Goal: Navigation & Orientation: Find specific page/section

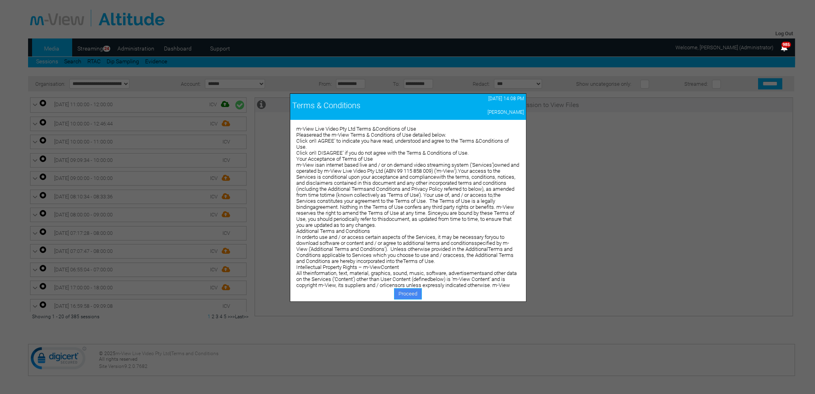
click at [402, 292] on link "Proceed" at bounding box center [408, 293] width 28 height 11
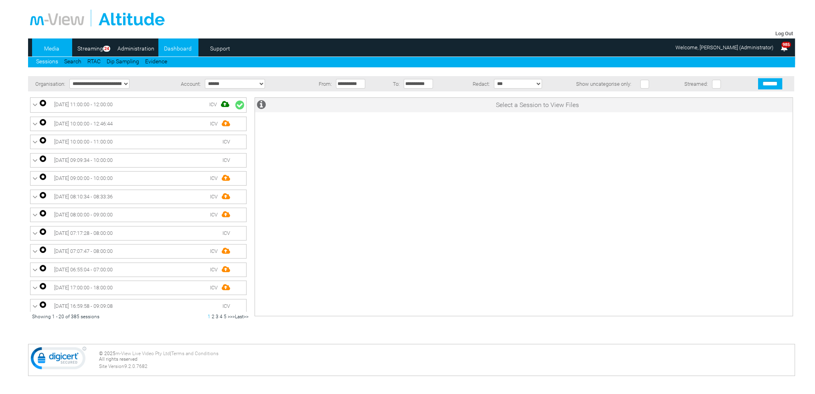
click at [184, 52] on link "Dashboard" at bounding box center [177, 49] width 39 height 12
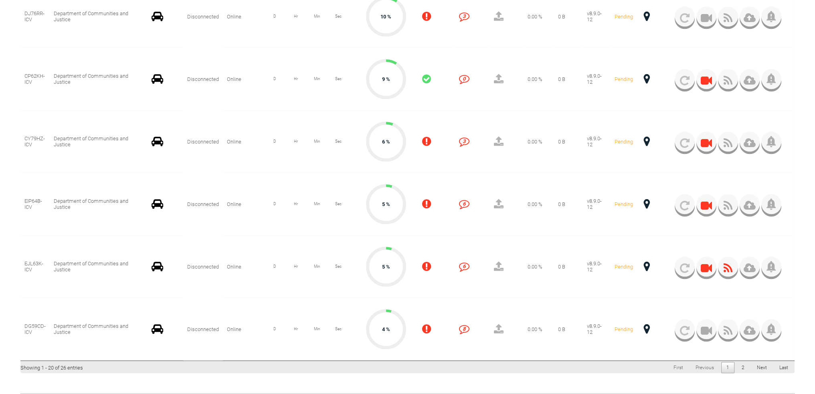
scroll to position [1202, 0]
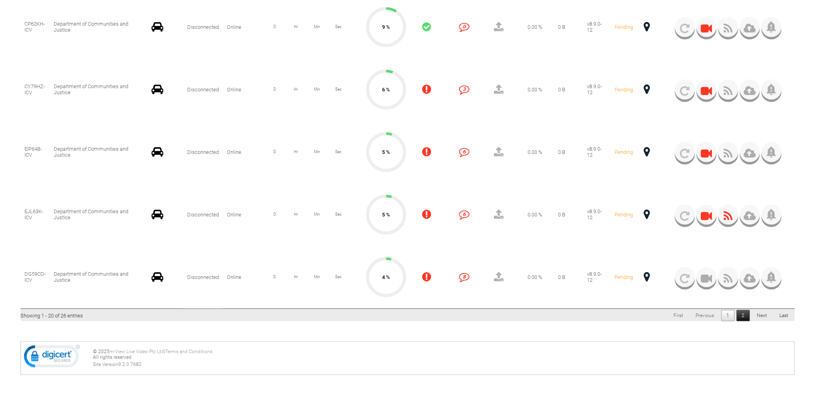
click at [742, 318] on link "2" at bounding box center [743, 315] width 13 height 11
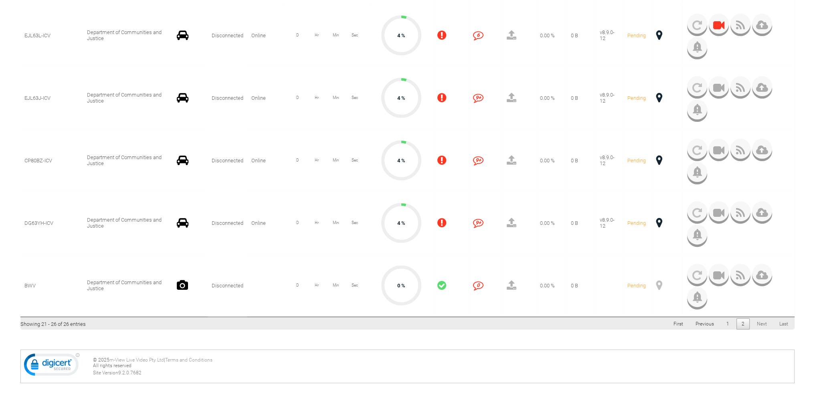
scroll to position [326, 0]
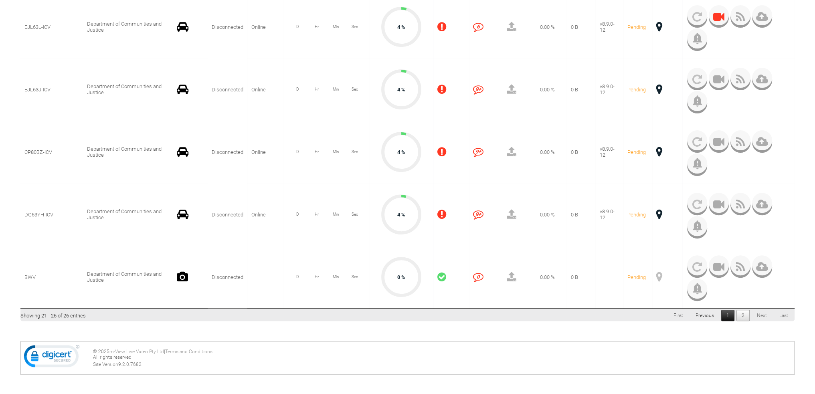
click at [729, 315] on link "1" at bounding box center [728, 315] width 13 height 11
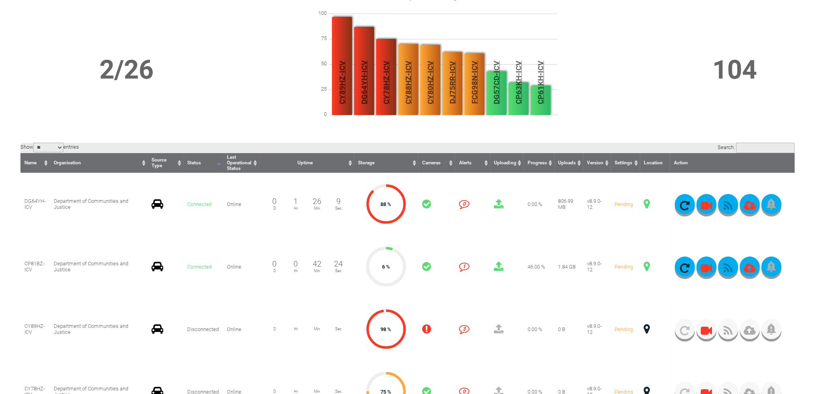
scroll to position [85, 0]
click at [488, 300] on td "3 3" at bounding box center [472, 329] width 35 height 63
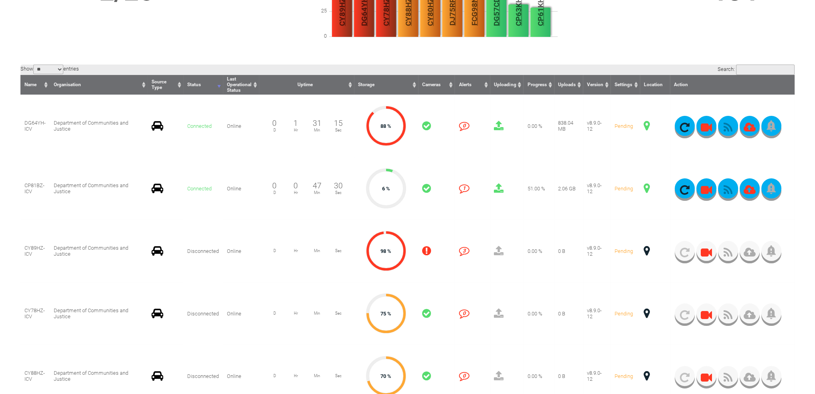
scroll to position [165, 0]
